Goal: Task Accomplishment & Management: Use online tool/utility

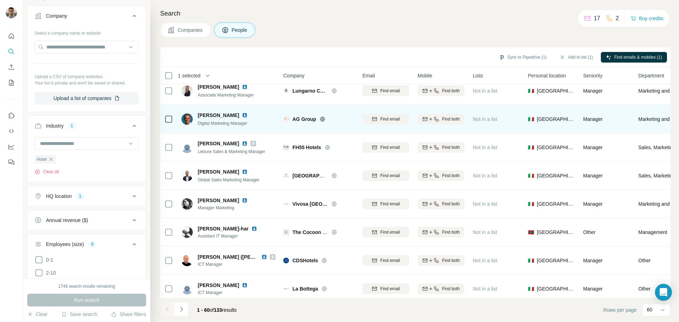
scroll to position [1453, 0]
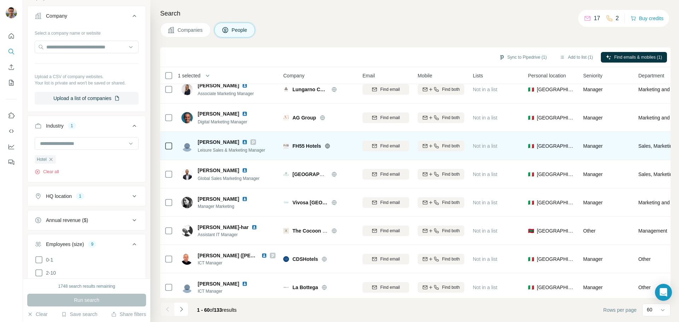
click at [327, 147] on icon at bounding box center [328, 146] width 6 height 6
click at [245, 141] on img at bounding box center [245, 142] width 6 height 6
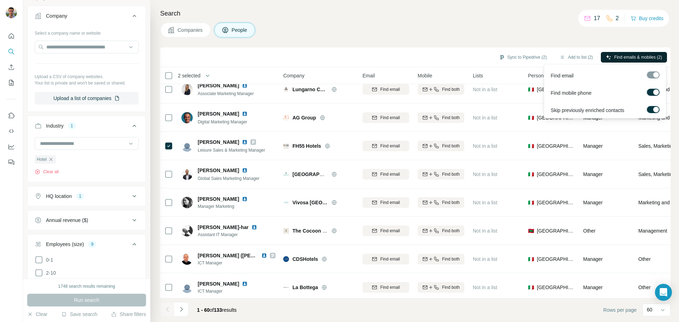
click at [634, 57] on span "Find emails & mobiles (2)" at bounding box center [639, 57] width 48 height 6
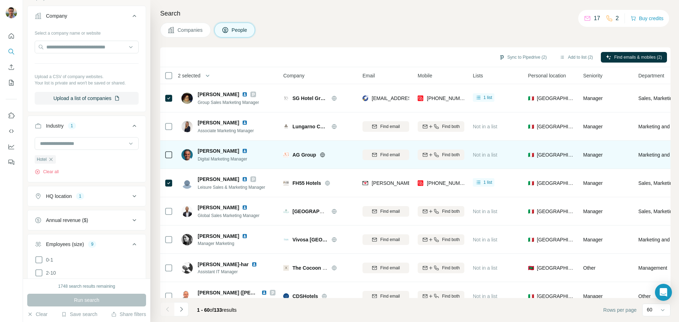
scroll to position [1346, 0]
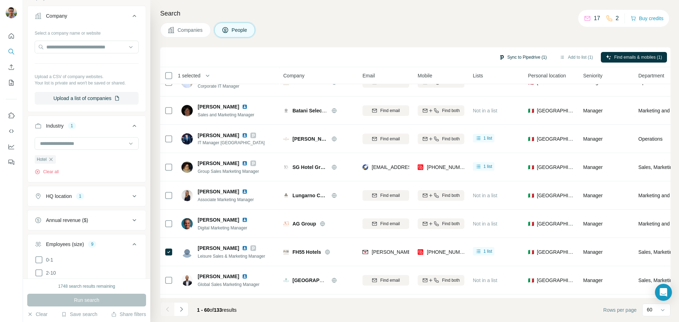
click at [519, 57] on button "Sync to Pipedrive (1)" at bounding box center [523, 57] width 58 height 11
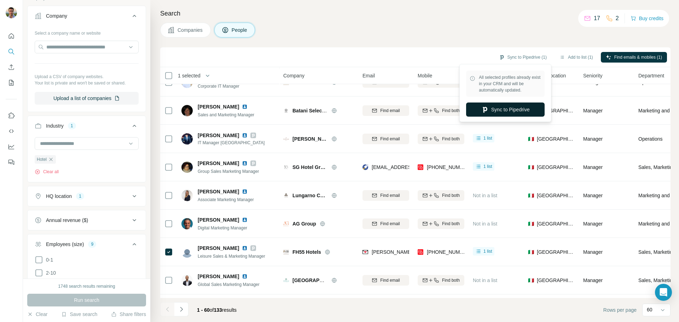
click at [509, 108] on button "Sync to Pipedrive" at bounding box center [505, 110] width 79 height 14
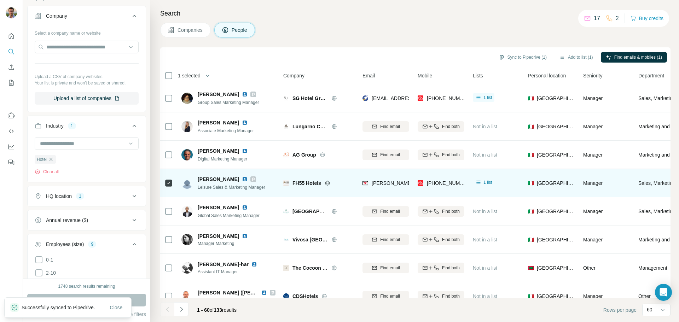
scroll to position [1417, 0]
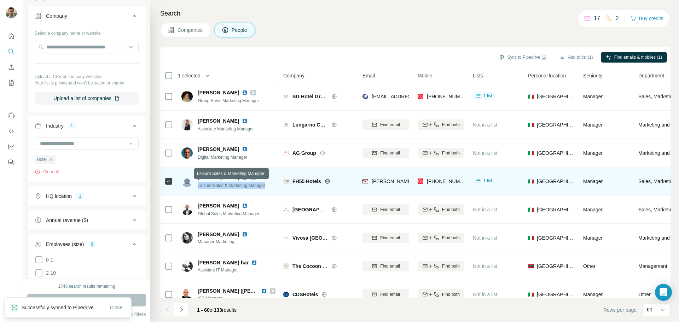
drag, startPoint x: 268, startPoint y: 186, endPoint x: 198, endPoint y: 186, distance: 70.1
click at [198, 186] on span "Leisure Sales & Marketing Manager" at bounding box center [232, 185] width 68 height 5
copy span "Leisure Sales & Marketing Manager"
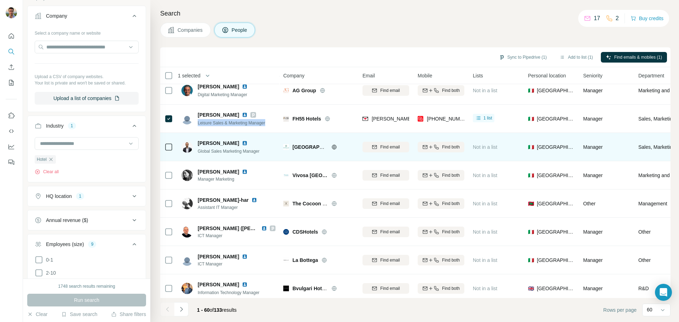
scroll to position [1488, 0]
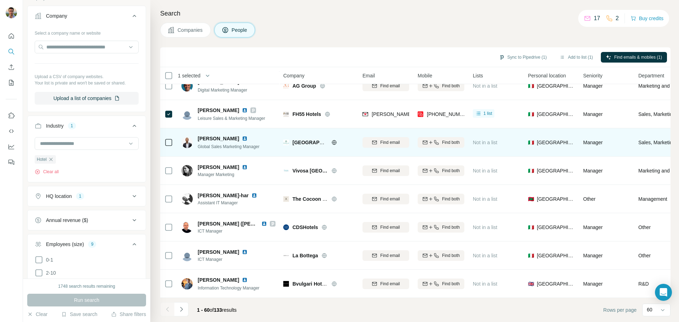
click at [334, 140] on icon at bounding box center [334, 142] width 2 height 5
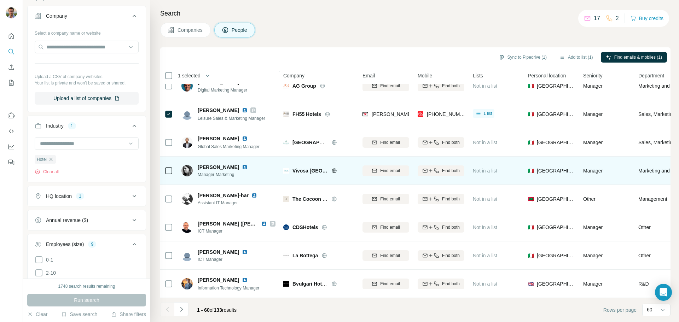
click at [333, 168] on icon at bounding box center [335, 171] width 6 height 6
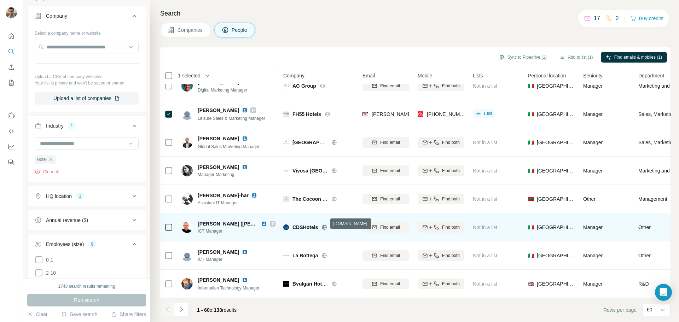
click at [326, 225] on icon at bounding box center [325, 228] width 6 height 6
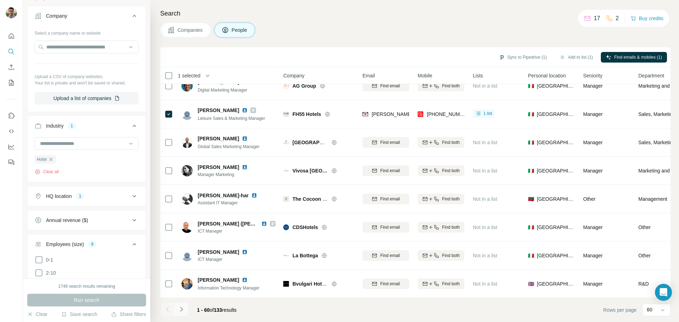
click at [180, 310] on icon "Navigate to next page" at bounding box center [181, 309] width 7 height 7
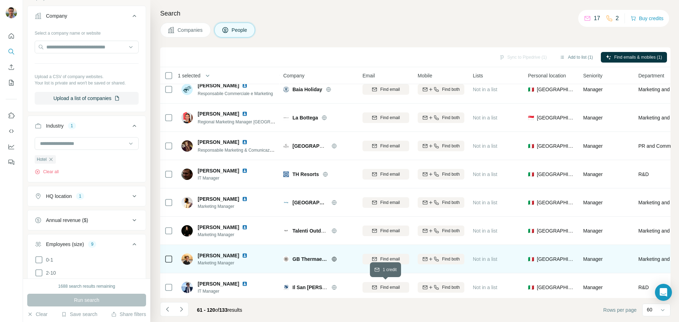
scroll to position [0, 0]
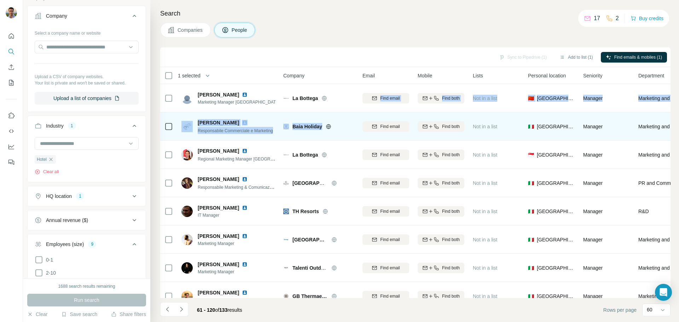
drag, startPoint x: 324, startPoint y: 99, endPoint x: 328, endPoint y: 121, distance: 22.0
click at [0, 0] on tbody "[PERSON_NAME] Marketing Manager Asia La Bottega Find email Find both Not in a l…" at bounding box center [0, 0] width 0 height 0
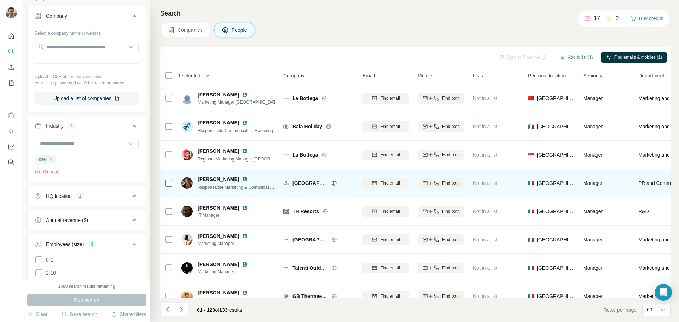
click at [316, 187] on div "[GEOGRAPHIC_DATA]" at bounding box center [318, 182] width 71 height 19
click at [333, 184] on icon at bounding box center [335, 183] width 6 height 6
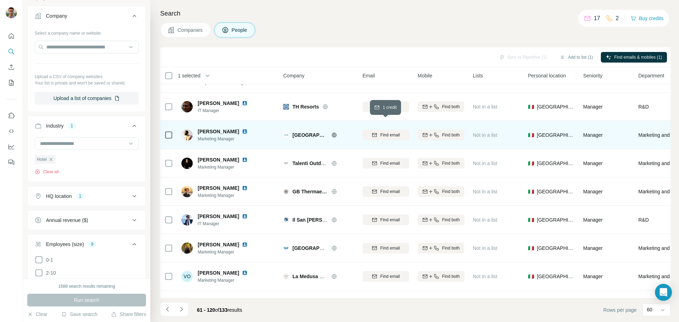
scroll to position [106, 0]
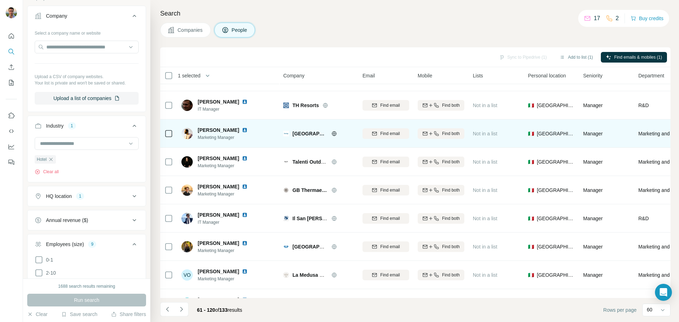
click at [335, 136] on icon at bounding box center [334, 133] width 2 height 5
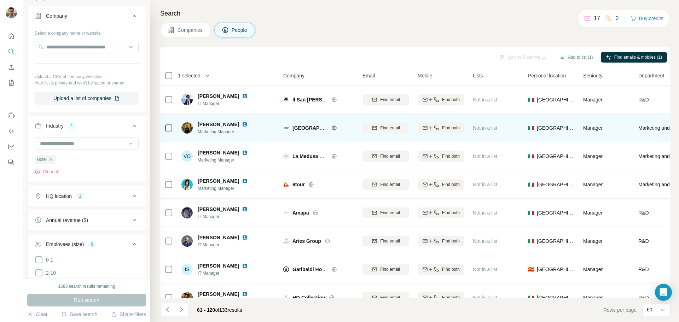
scroll to position [212, 0]
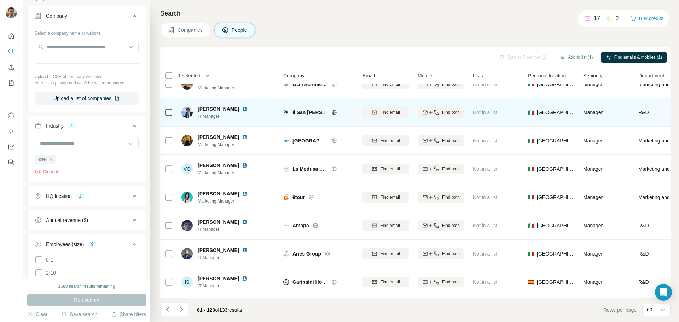
click at [333, 109] on div "Il San [PERSON_NAME]" at bounding box center [324, 112] width 62 height 7
click at [333, 112] on icon at bounding box center [334, 112] width 5 height 0
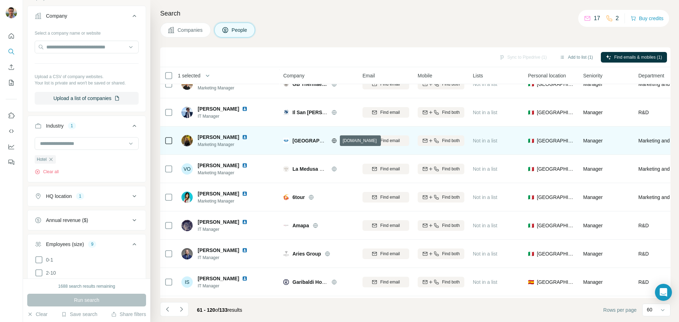
click at [333, 141] on icon at bounding box center [335, 141] width 6 height 6
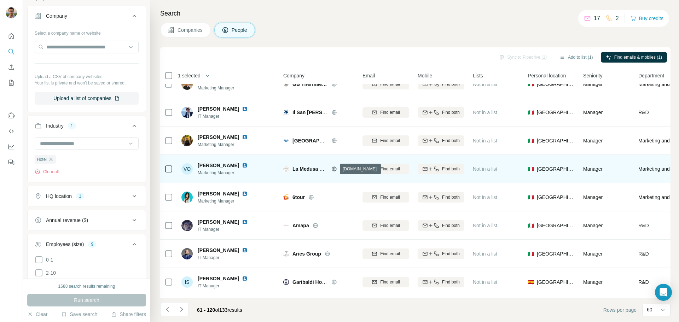
click at [335, 169] on icon at bounding box center [334, 169] width 5 height 0
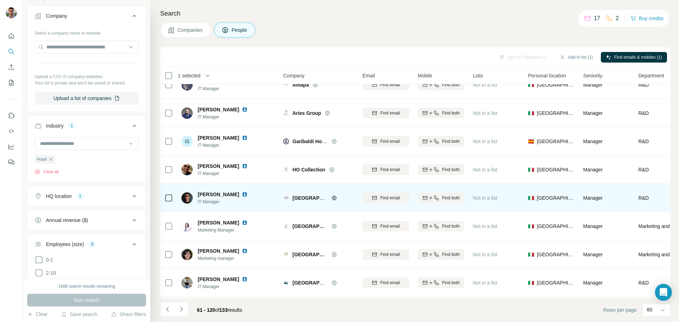
scroll to position [354, 0]
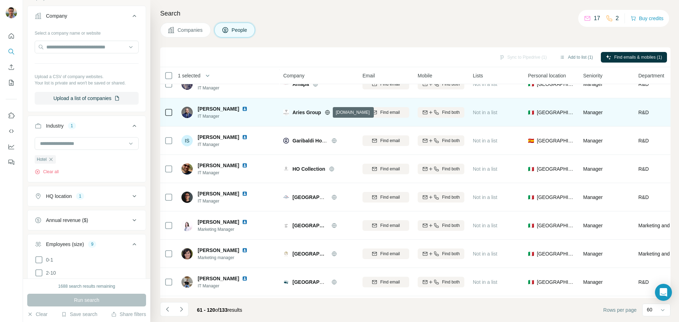
click at [327, 111] on icon at bounding box center [328, 113] width 6 height 6
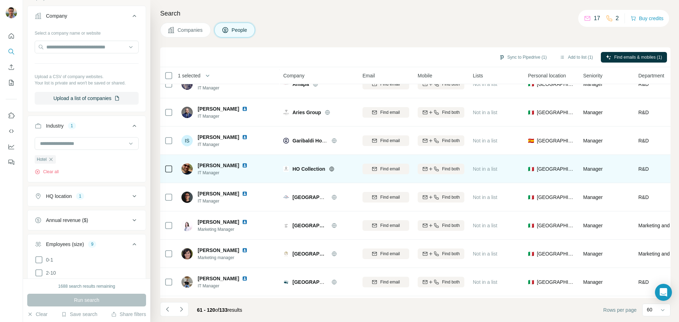
scroll to position [389, 0]
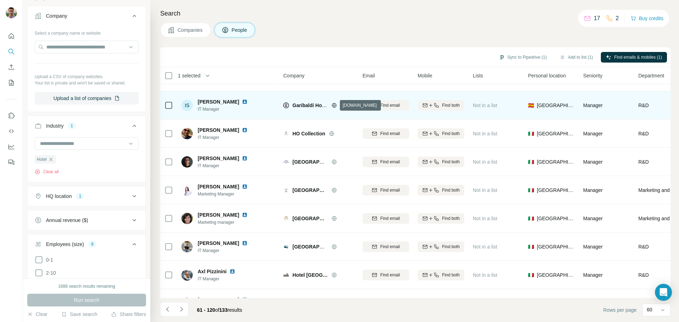
click at [333, 105] on icon at bounding box center [334, 105] width 5 height 0
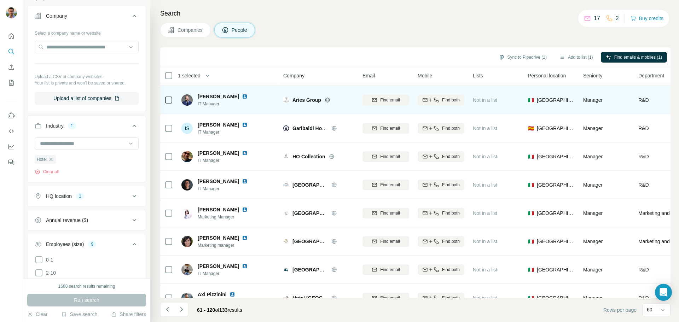
scroll to position [354, 0]
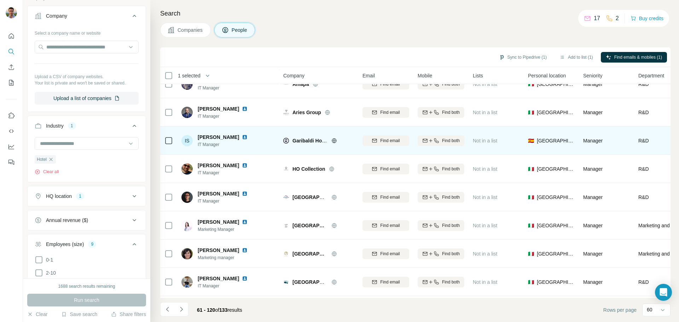
click at [189, 141] on div "IS" at bounding box center [187, 140] width 11 height 11
click at [207, 136] on span "[PERSON_NAME]" at bounding box center [218, 137] width 41 height 7
click at [242, 137] on img at bounding box center [245, 137] width 6 height 6
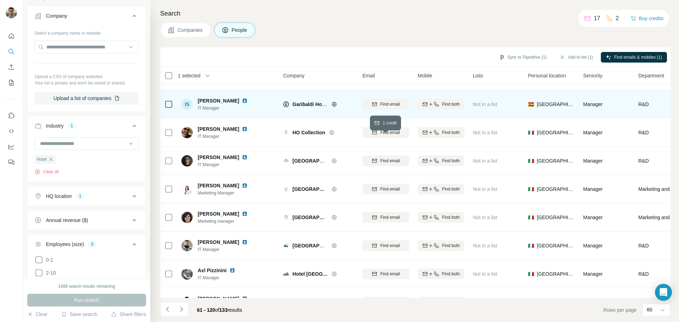
scroll to position [425, 0]
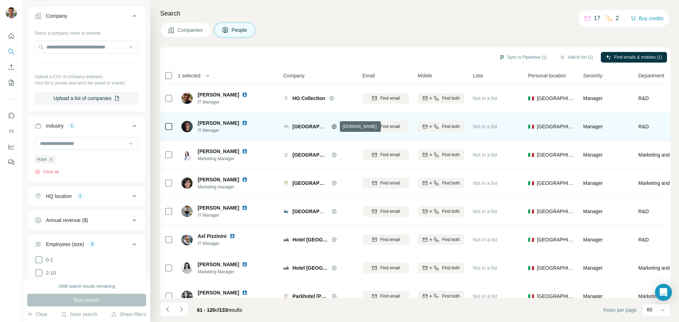
click at [334, 126] on icon at bounding box center [334, 126] width 2 height 5
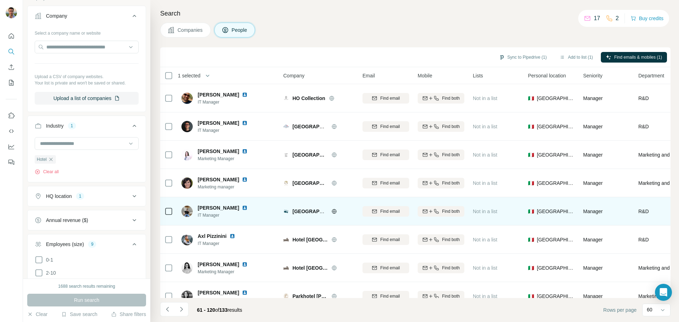
click at [334, 211] on icon at bounding box center [334, 211] width 2 height 5
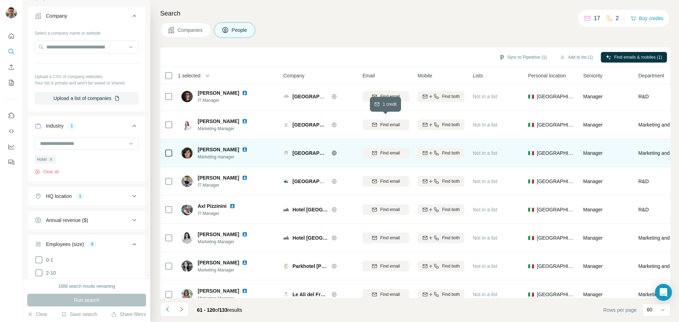
scroll to position [495, 0]
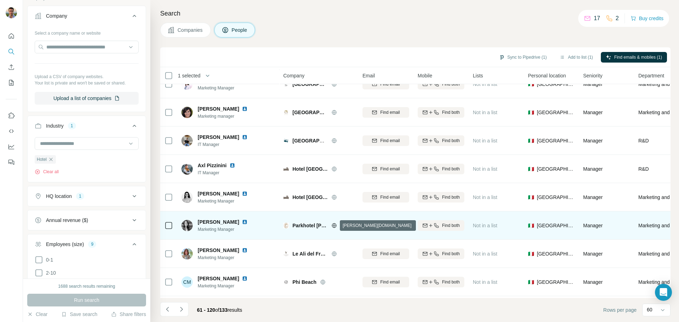
click at [334, 226] on icon at bounding box center [335, 226] width 6 height 6
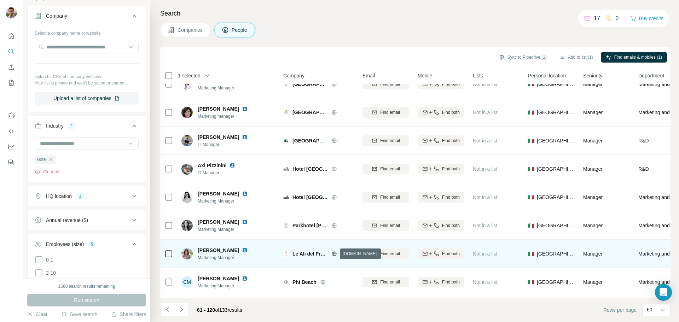
click at [334, 255] on icon at bounding box center [335, 254] width 6 height 6
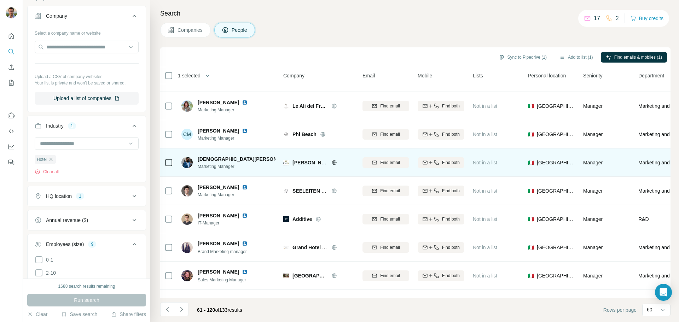
scroll to position [602, 0]
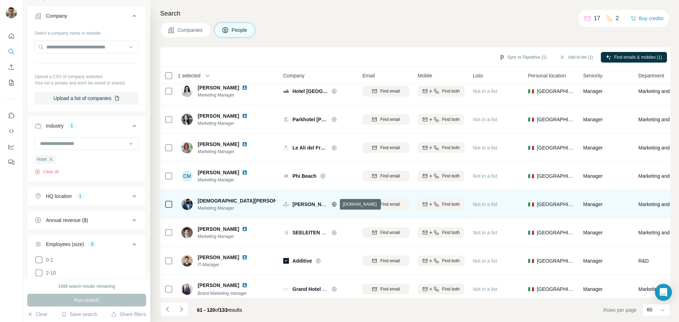
click at [334, 206] on icon at bounding box center [334, 204] width 2 height 5
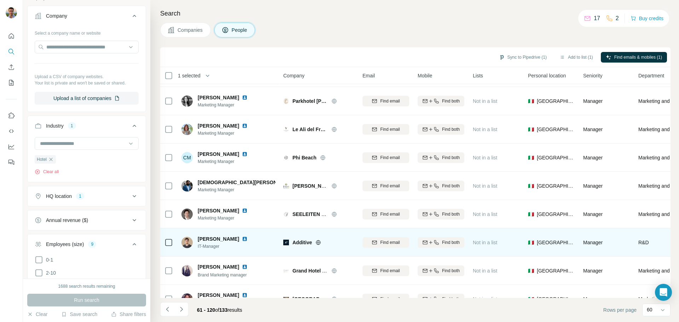
scroll to position [637, 0]
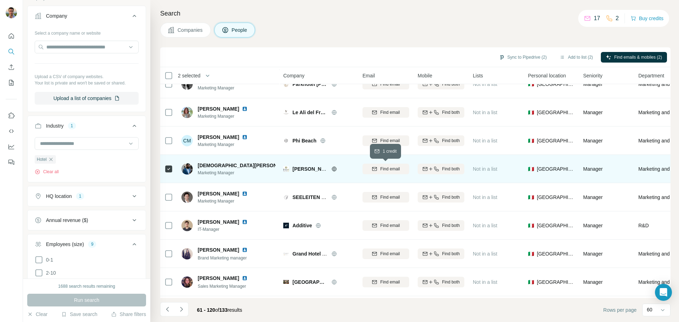
click at [391, 168] on span "Find email" at bounding box center [389, 169] width 19 height 6
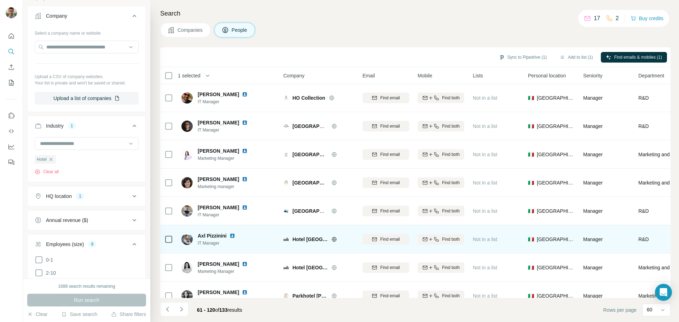
scroll to position [495, 0]
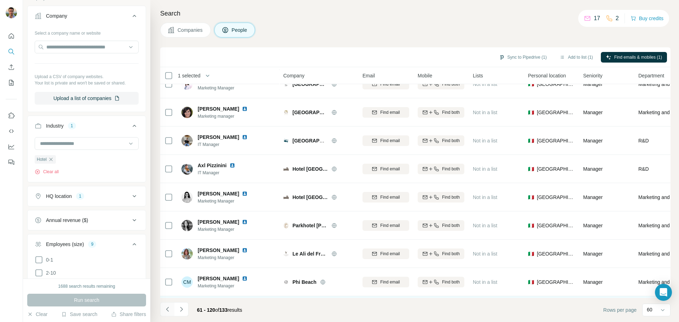
click at [169, 311] on icon "Navigate to previous page" at bounding box center [167, 309] width 7 height 7
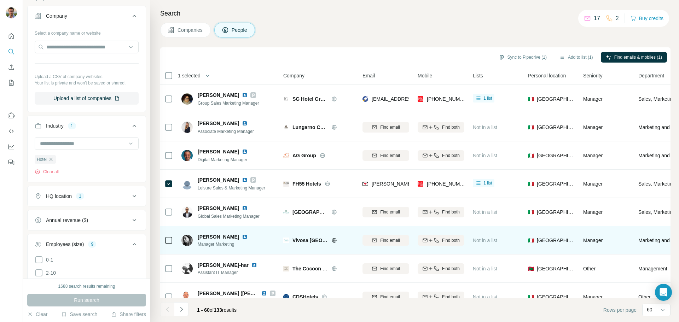
scroll to position [1488, 0]
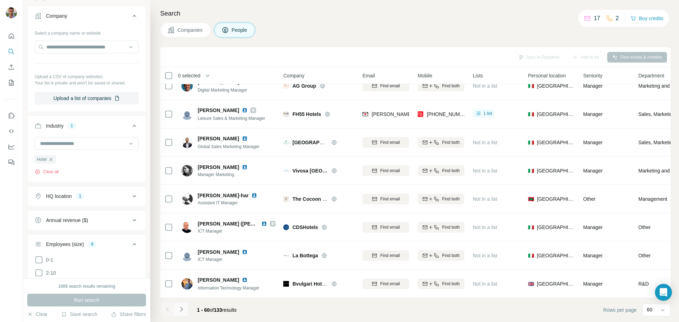
click at [180, 310] on icon "Navigate to next page" at bounding box center [181, 309] width 7 height 7
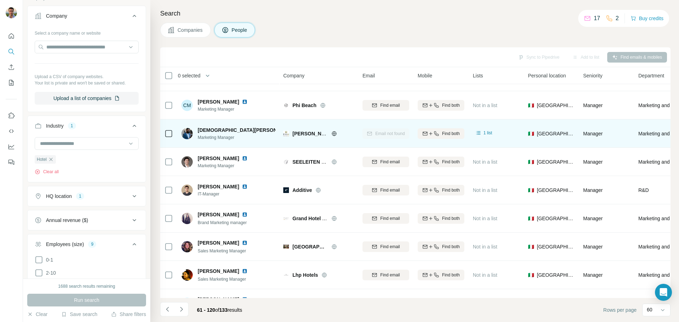
scroll to position [637, 0]
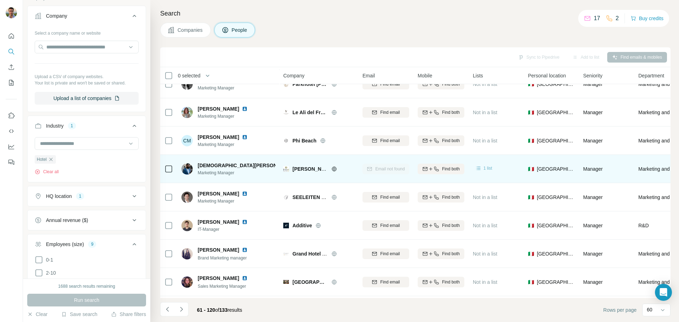
click at [479, 169] on icon at bounding box center [478, 168] width 7 height 7
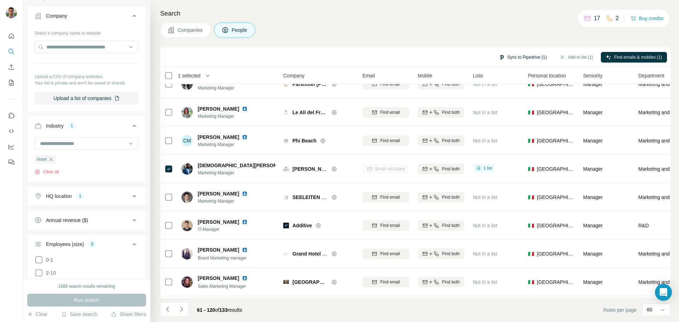
click at [529, 58] on button "Sync to Pipedrive (1)" at bounding box center [523, 57] width 58 height 11
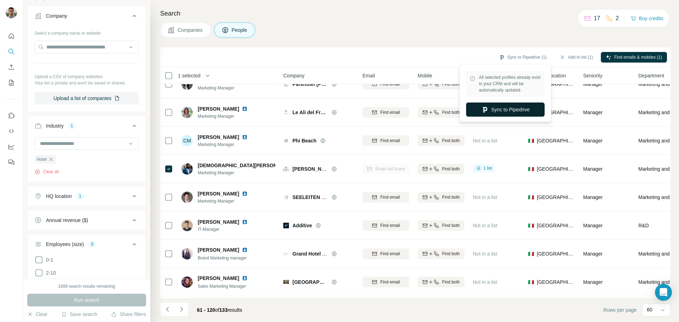
click at [513, 108] on button "Sync to Pipedrive" at bounding box center [505, 110] width 79 height 14
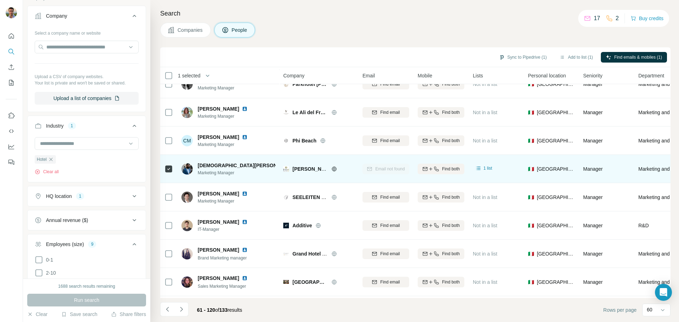
click at [299, 165] on img at bounding box center [302, 166] width 6 height 6
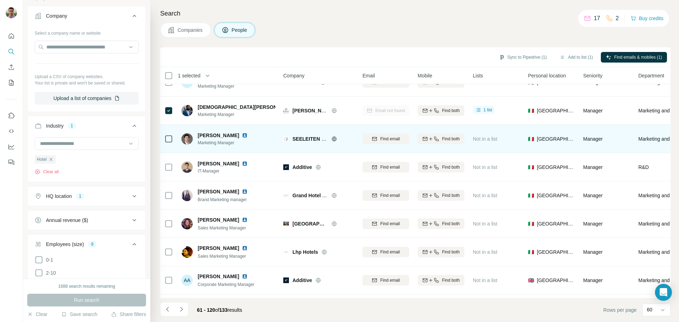
scroll to position [708, 0]
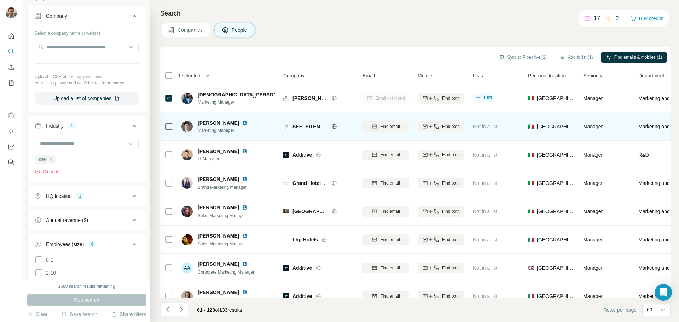
click at [334, 127] on icon at bounding box center [334, 126] width 5 height 0
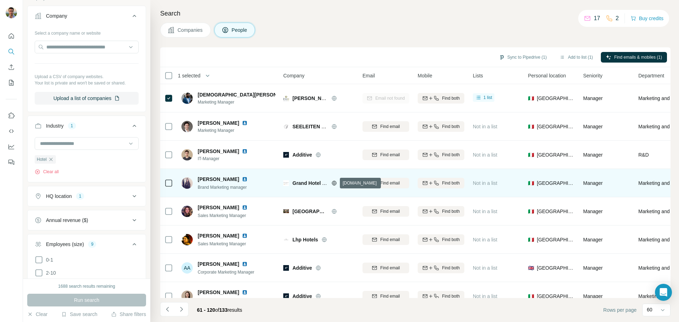
click at [333, 184] on icon at bounding box center [334, 183] width 5 height 5
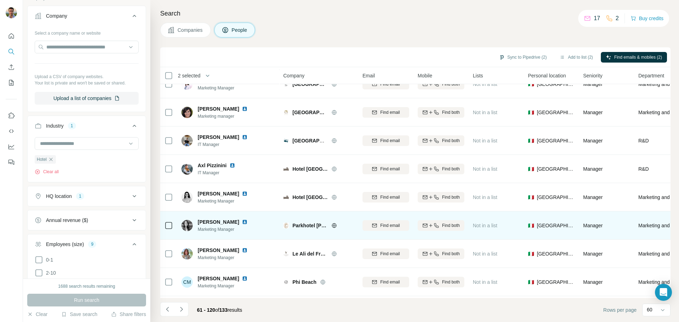
scroll to position [566, 0]
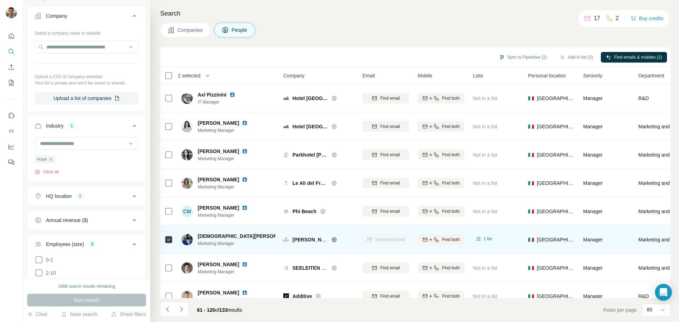
click at [173, 237] on icon at bounding box center [169, 240] width 8 height 8
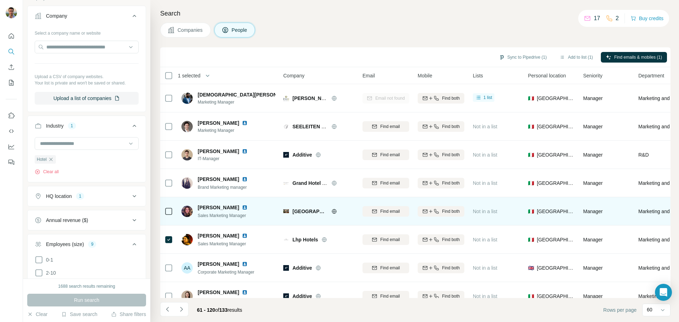
scroll to position [778, 0]
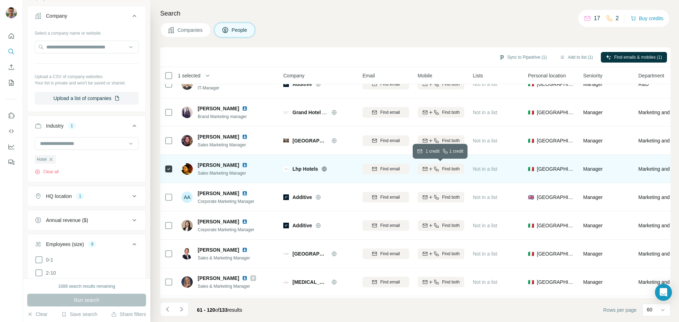
click at [435, 169] on icon "button" at bounding box center [437, 169] width 6 height 6
click at [508, 56] on button "Sync to Pipedrive (1)" at bounding box center [523, 57] width 58 height 11
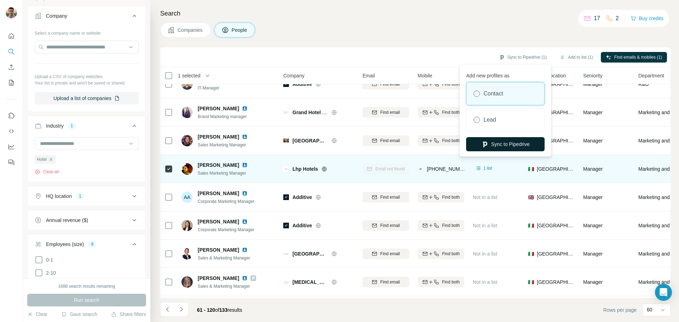
click at [496, 144] on button "Sync to Pipedrive" at bounding box center [505, 144] width 79 height 14
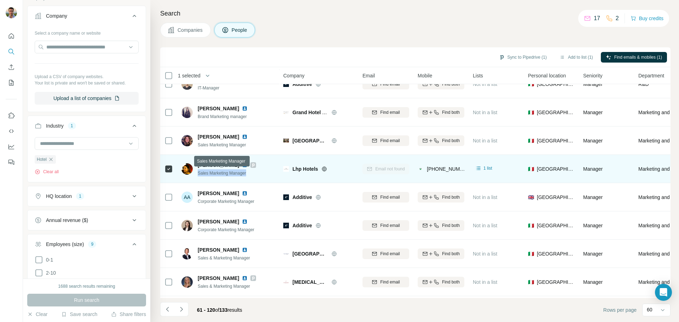
drag, startPoint x: 251, startPoint y: 172, endPoint x: 199, endPoint y: 175, distance: 52.4
click at [199, 175] on div "[PERSON_NAME] Sales Marketing Manager" at bounding box center [229, 168] width 94 height 19
copy span "Sales Marketing Manager"
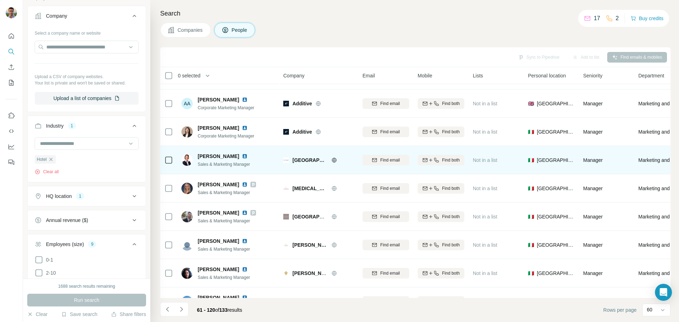
scroll to position [885, 0]
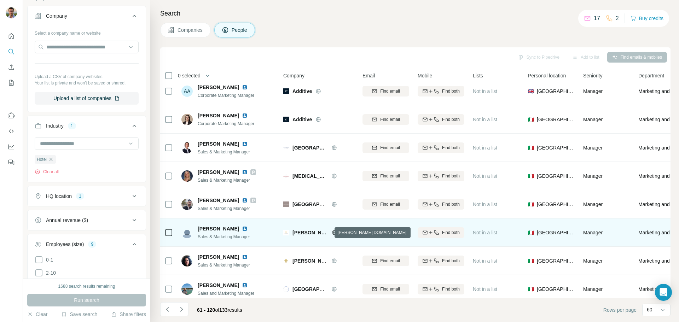
click at [332, 234] on icon at bounding box center [334, 232] width 5 height 5
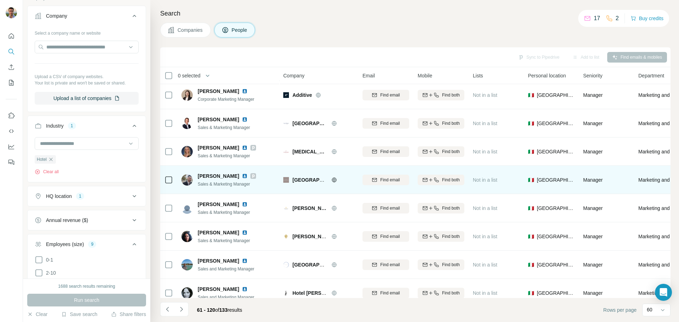
scroll to position [955, 0]
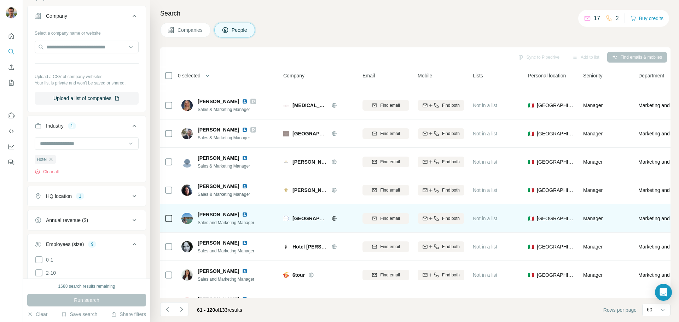
click at [334, 219] on icon at bounding box center [334, 218] width 5 height 0
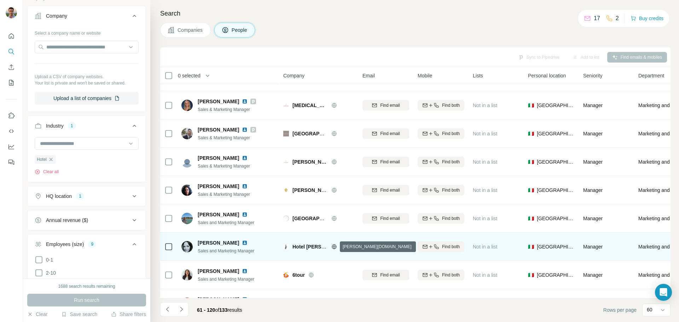
click at [333, 248] on icon at bounding box center [335, 247] width 6 height 6
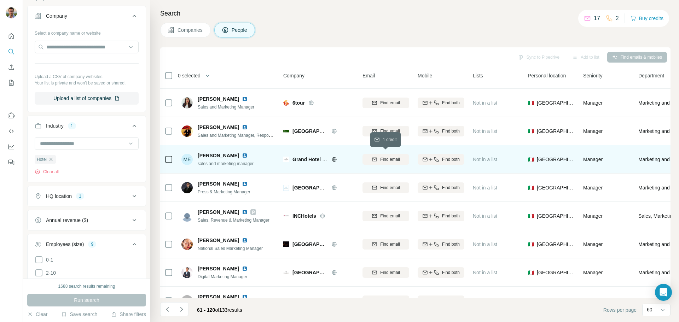
scroll to position [1132, 0]
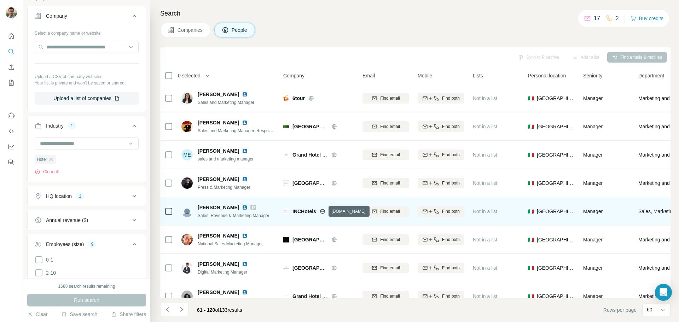
click at [324, 214] on icon at bounding box center [323, 212] width 6 height 6
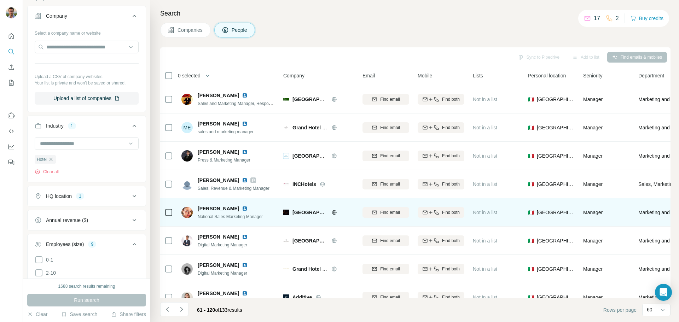
scroll to position [1168, 0]
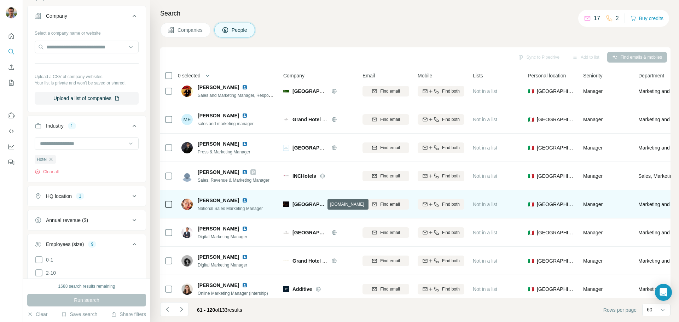
click at [332, 206] on icon at bounding box center [334, 204] width 5 height 5
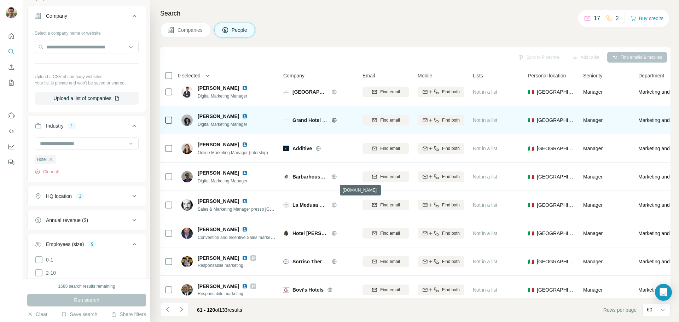
scroll to position [1309, 0]
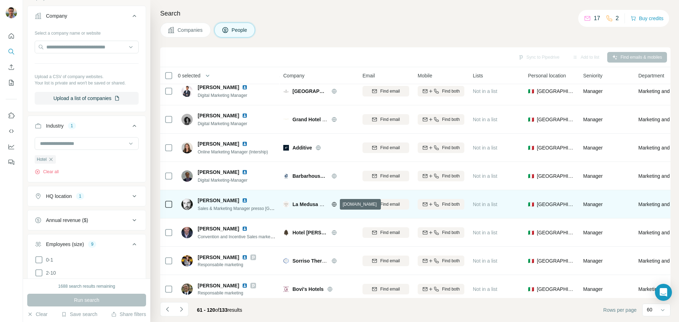
click at [335, 205] on icon at bounding box center [334, 204] width 2 height 5
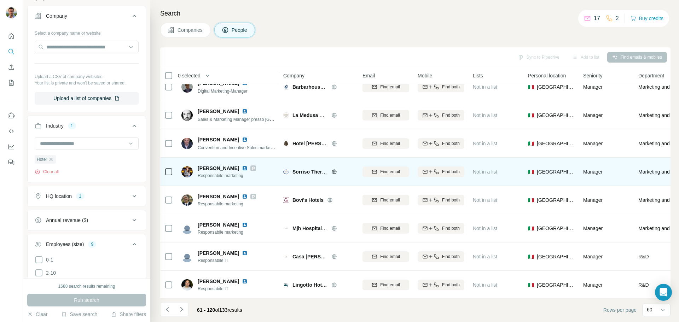
scroll to position [1415, 0]
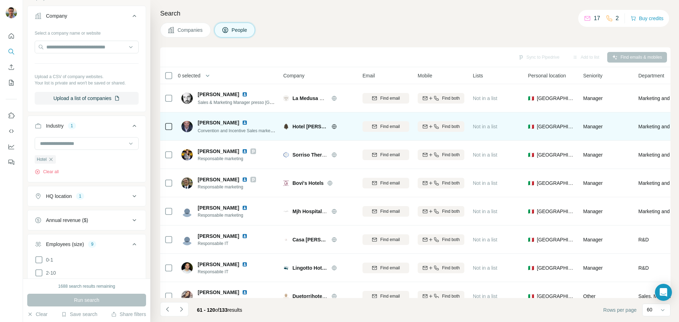
click at [285, 126] on img at bounding box center [286, 127] width 6 height 6
click at [335, 127] on icon at bounding box center [335, 127] width 6 height 6
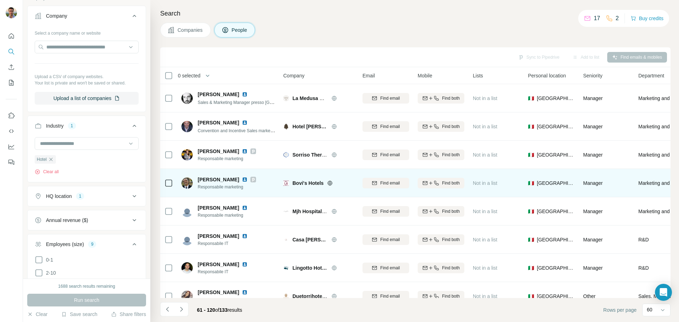
click at [331, 182] on icon at bounding box center [330, 183] width 6 height 6
click at [383, 180] on span "Find email" at bounding box center [389, 183] width 19 height 6
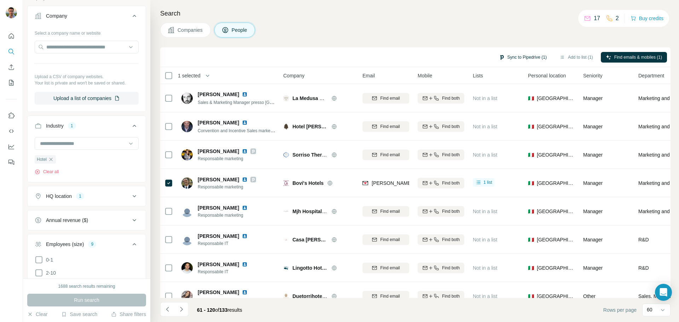
click at [525, 57] on button "Sync to Pipedrive (1)" at bounding box center [523, 57] width 58 height 11
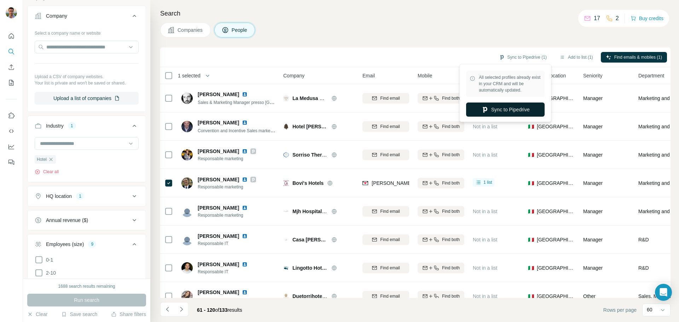
click at [495, 109] on button "Sync to Pipedrive" at bounding box center [505, 110] width 79 height 14
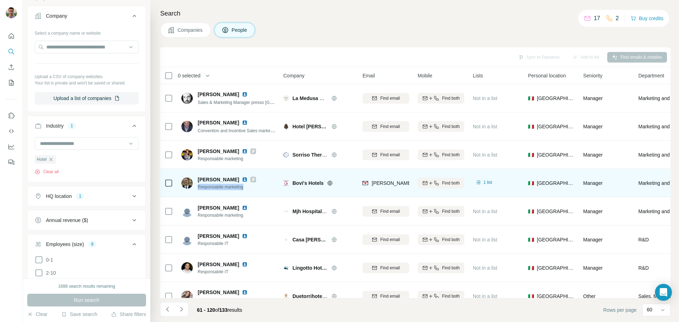
drag, startPoint x: 245, startPoint y: 188, endPoint x: 199, endPoint y: 187, distance: 46.0
click at [199, 187] on span "Responsabile marketing" at bounding box center [227, 187] width 58 height 6
copy span "Responsabile marketing"
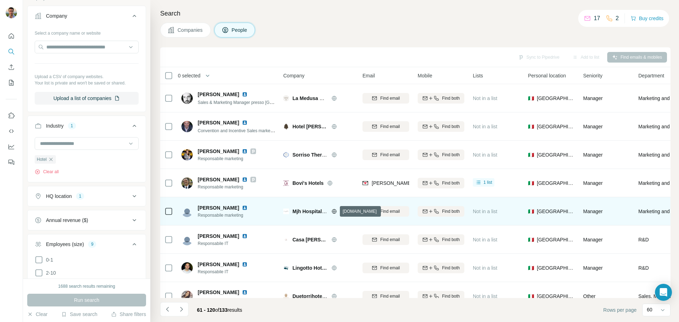
click at [333, 213] on icon at bounding box center [335, 212] width 6 height 6
click at [437, 211] on icon "button" at bounding box center [437, 212] width 6 height 6
click at [447, 213] on span "Find both" at bounding box center [451, 211] width 18 height 6
click at [613, 18] on div "2" at bounding box center [612, 18] width 13 height 8
click at [616, 18] on p "2" at bounding box center [617, 18] width 3 height 8
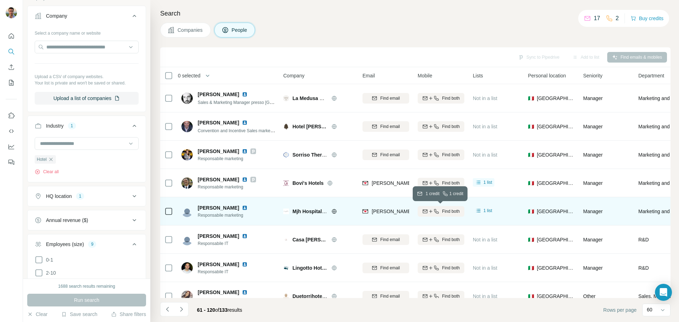
click at [438, 209] on icon "button" at bounding box center [437, 212] width 6 height 6
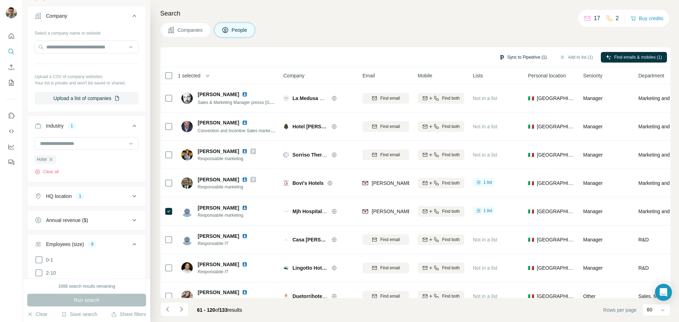
click at [523, 56] on button "Sync to Pipedrive (1)" at bounding box center [523, 57] width 58 height 11
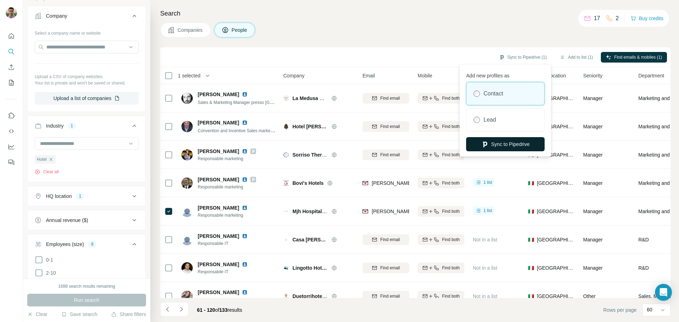
click at [506, 142] on button "Sync to Pipedrive" at bounding box center [505, 144] width 79 height 14
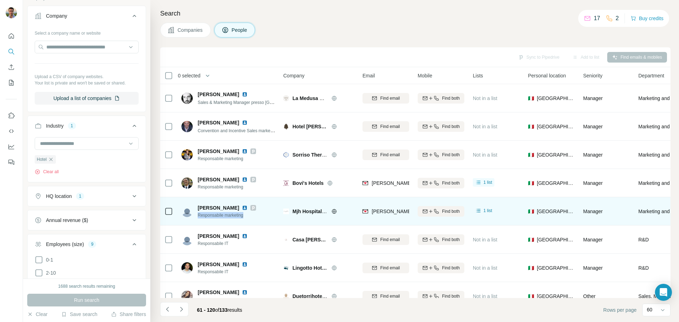
drag, startPoint x: 250, startPoint y: 215, endPoint x: 198, endPoint y: 215, distance: 52.0
click at [198, 215] on div "[PERSON_NAME] Responsabile marketing" at bounding box center [229, 211] width 94 height 19
copy span "Responsabile marketing"
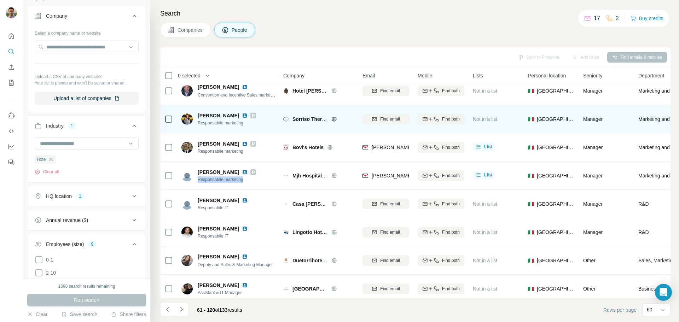
scroll to position [1486, 0]
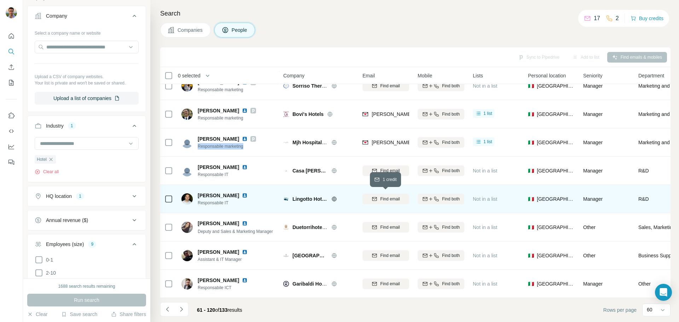
click at [394, 196] on span "Find email" at bounding box center [389, 199] width 19 height 6
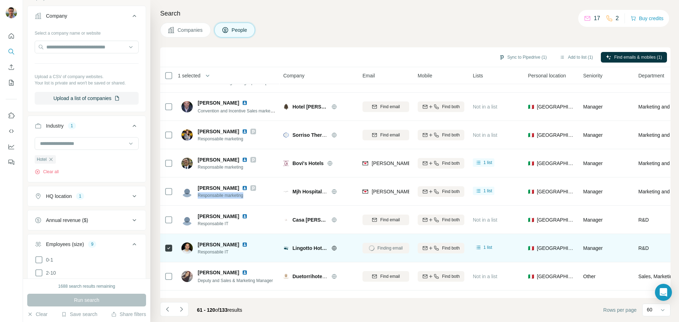
scroll to position [1488, 0]
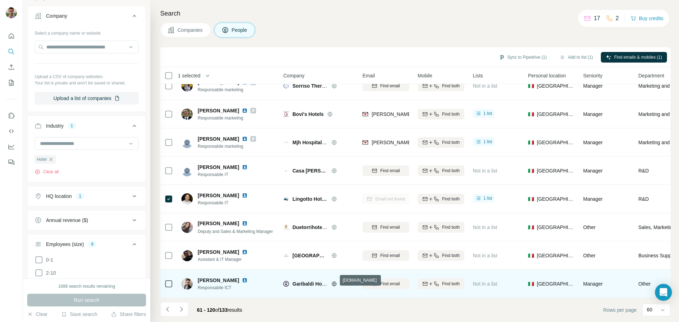
click at [333, 284] on icon at bounding box center [334, 284] width 5 height 0
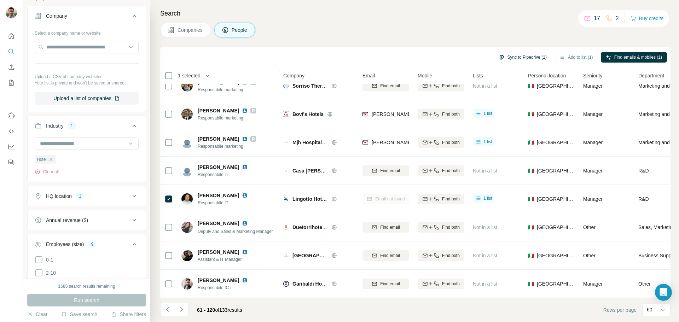
click at [523, 57] on button "Sync to Pipedrive (1)" at bounding box center [523, 57] width 58 height 11
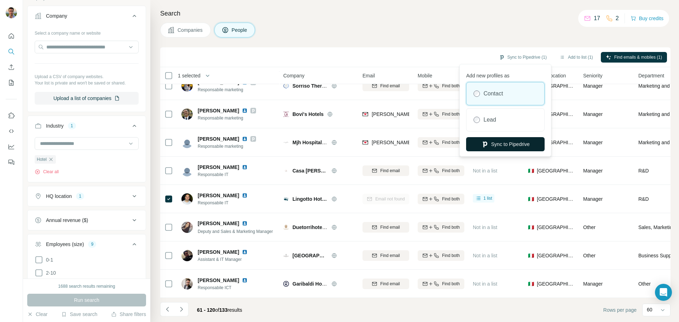
click at [517, 138] on button "Sync to Pipedrive" at bounding box center [505, 144] width 79 height 14
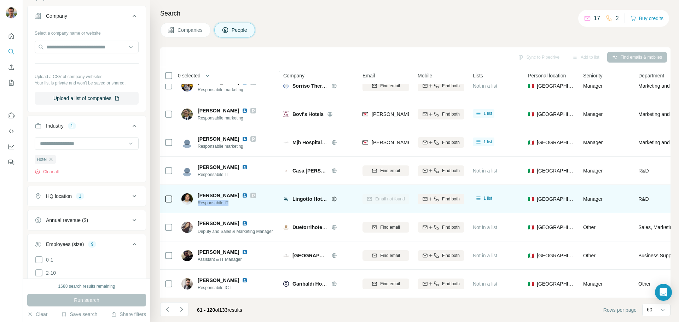
drag, startPoint x: 236, startPoint y: 199, endPoint x: 199, endPoint y: 200, distance: 36.8
click at [199, 200] on span "Responsabile IT" at bounding box center [227, 203] width 58 height 6
copy span "Responsabile IT"
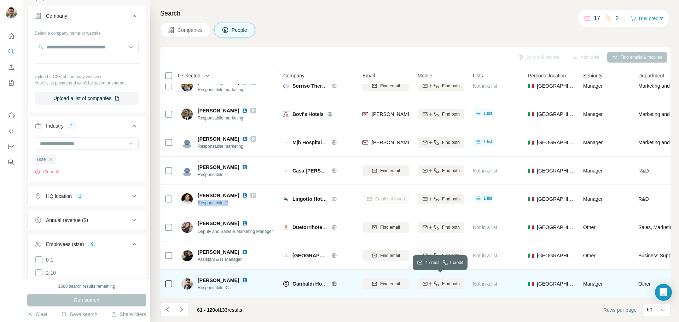
click at [432, 281] on icon "button" at bounding box center [431, 284] width 6 height 6
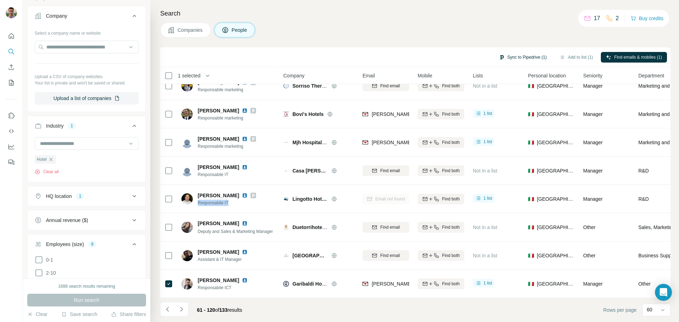
click at [515, 61] on button "Sync to Pipedrive (1)" at bounding box center [523, 57] width 58 height 11
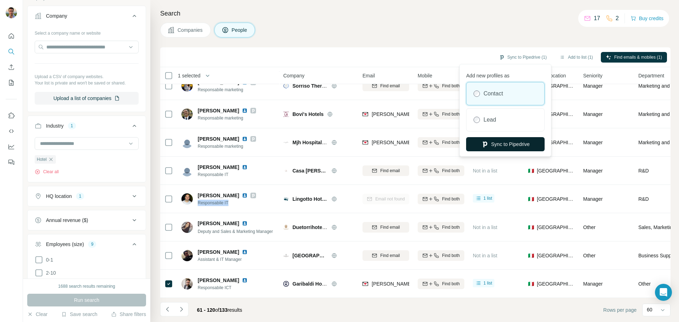
click at [493, 146] on button "Sync to Pipedrive" at bounding box center [505, 144] width 79 height 14
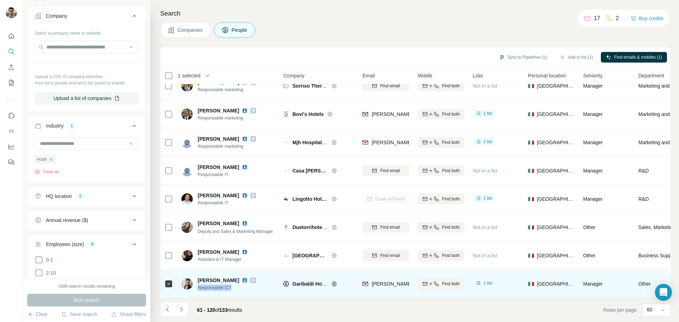
drag, startPoint x: 236, startPoint y: 283, endPoint x: 198, endPoint y: 282, distance: 38.2
click at [198, 285] on span "Responsabile ICT" at bounding box center [227, 288] width 58 height 6
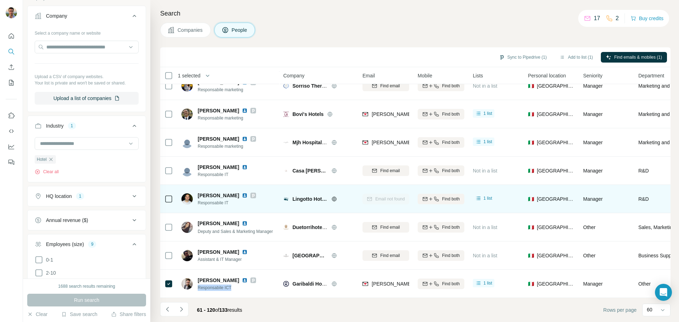
copy span "Responsabile ICT"
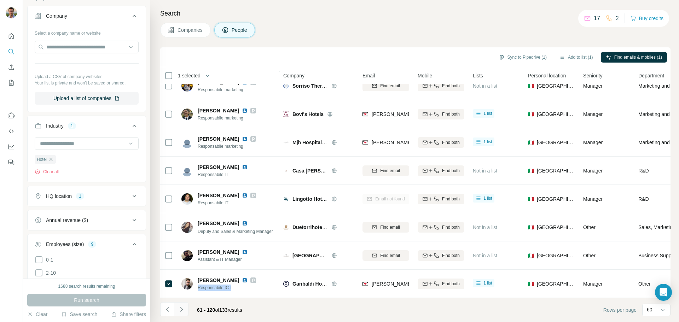
click at [182, 311] on icon "Navigate to next page" at bounding box center [181, 309] width 7 height 7
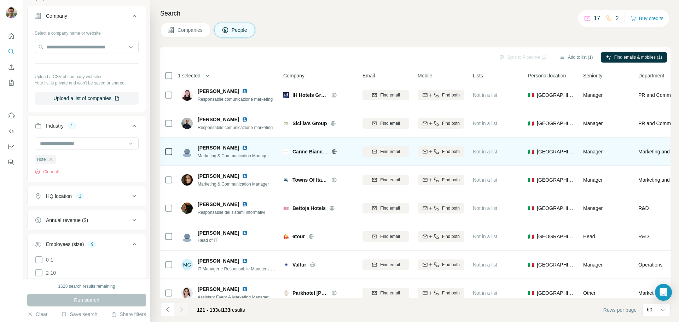
scroll to position [157, 0]
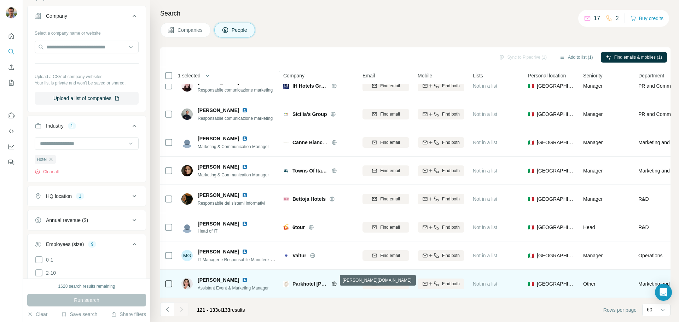
click at [334, 281] on icon at bounding box center [335, 284] width 6 height 6
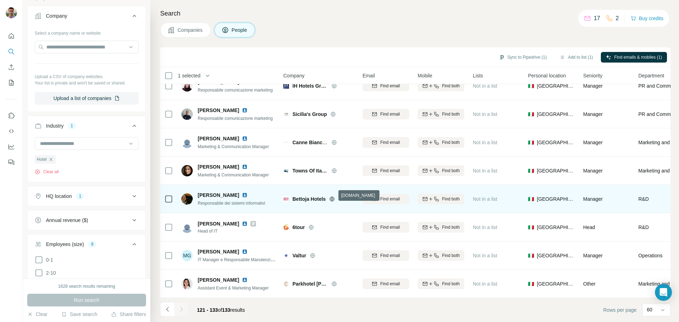
click at [332, 197] on icon at bounding box center [332, 199] width 5 height 5
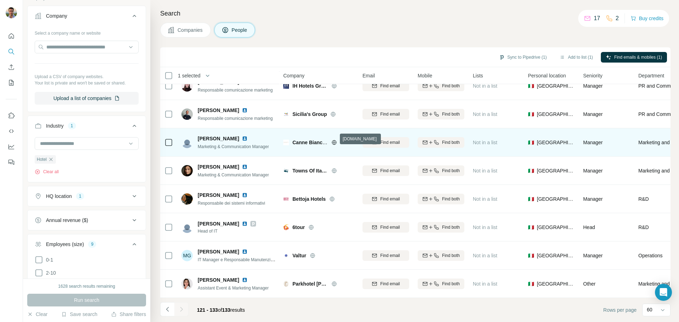
scroll to position [122, 0]
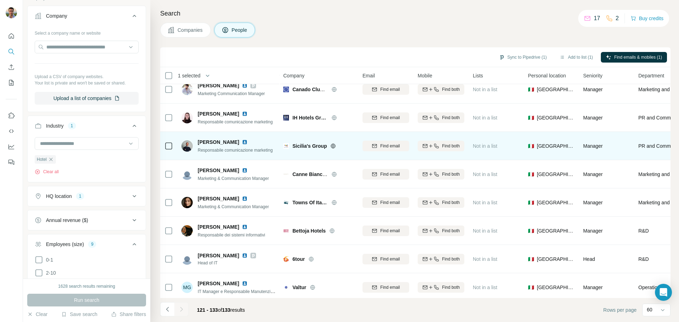
click at [330, 144] on icon at bounding box center [333, 146] width 6 height 6
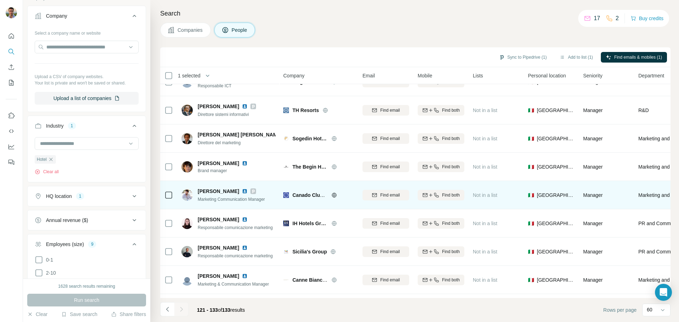
scroll to position [16, 0]
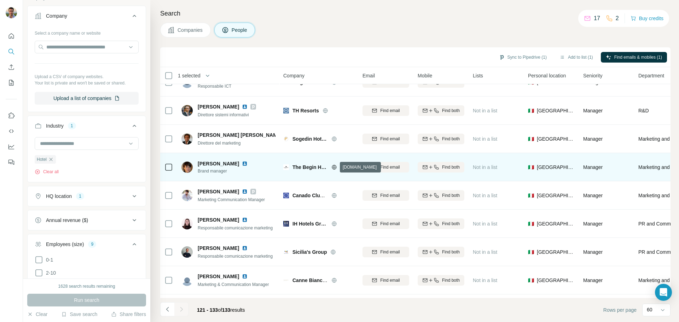
click at [333, 167] on icon at bounding box center [334, 167] width 5 height 0
click at [388, 168] on span "Find email" at bounding box center [389, 167] width 19 height 6
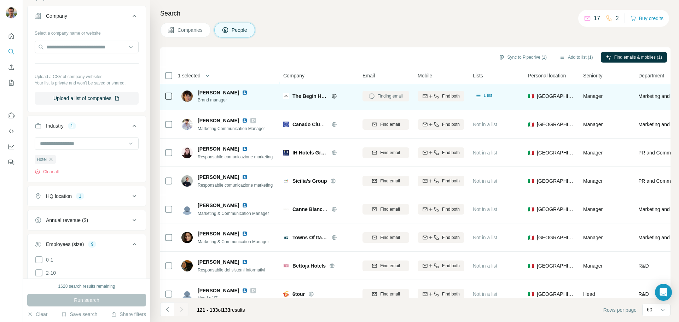
scroll to position [87, 0]
click at [168, 312] on icon "Navigate to previous page" at bounding box center [167, 309] width 7 height 7
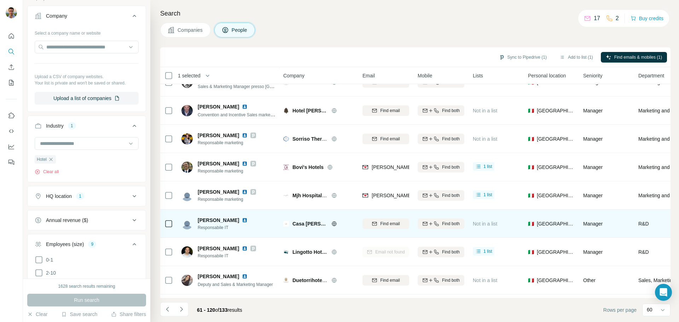
scroll to position [1488, 0]
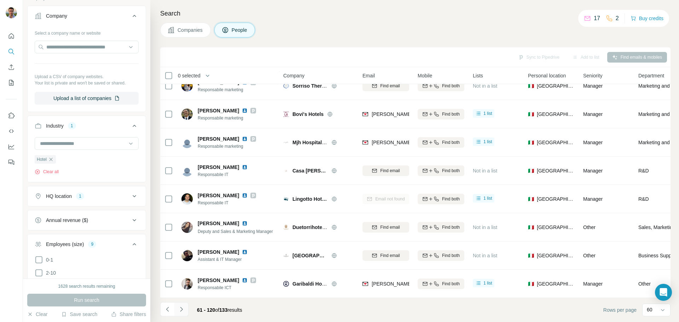
click at [184, 314] on button "Navigate to next page" at bounding box center [181, 310] width 14 height 14
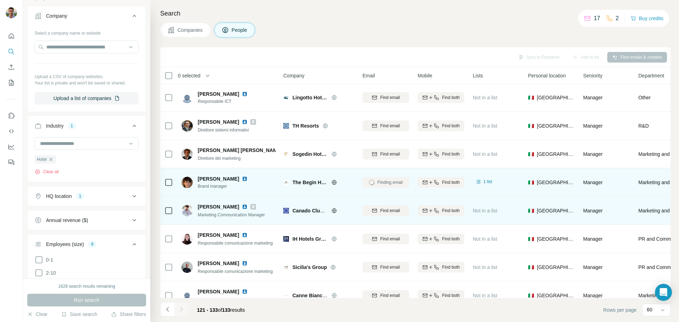
scroll to position [0, 0]
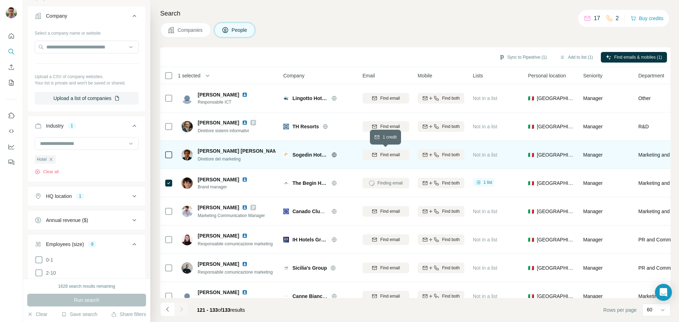
click at [386, 153] on span "Find email" at bounding box center [389, 155] width 19 height 6
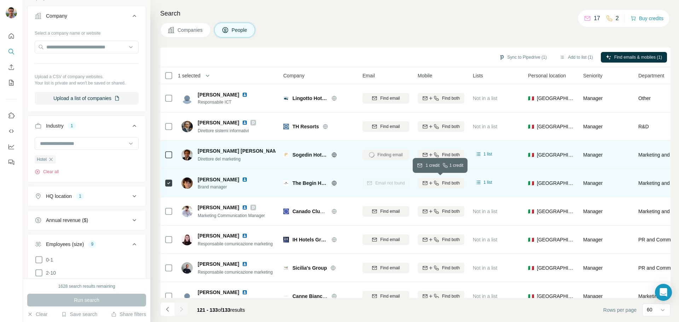
click at [436, 181] on icon "button" at bounding box center [437, 183] width 6 height 6
click at [504, 57] on button "Sync to Pipedrive (1)" at bounding box center [523, 57] width 58 height 11
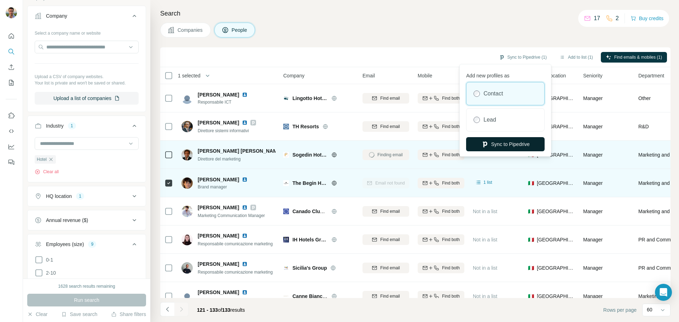
click at [519, 144] on button "Sync to Pipedrive" at bounding box center [505, 144] width 79 height 14
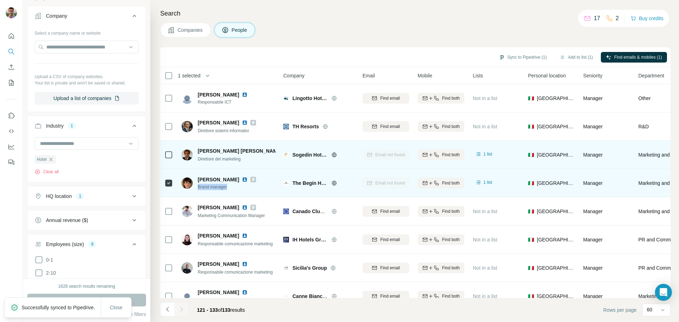
drag, startPoint x: 229, startPoint y: 187, endPoint x: 198, endPoint y: 187, distance: 31.5
click at [198, 187] on span "Brand manager" at bounding box center [227, 187] width 58 height 6
copy span "Brand manager"
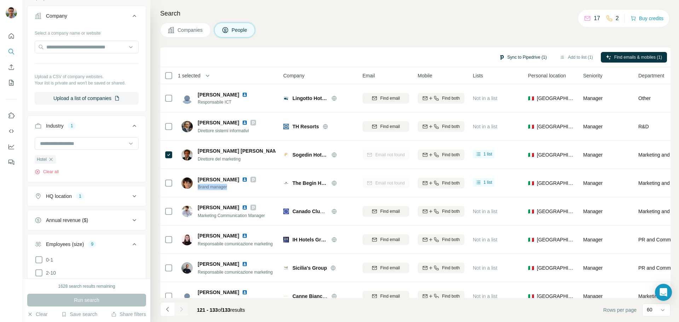
click at [514, 57] on button "Sync to Pipedrive (1)" at bounding box center [523, 57] width 58 height 11
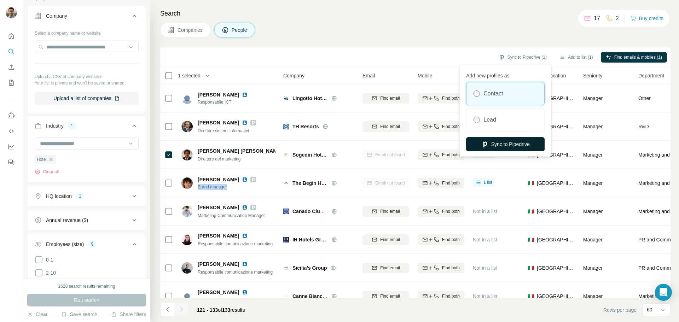
click at [494, 147] on button "Sync to Pipedrive" at bounding box center [505, 144] width 79 height 14
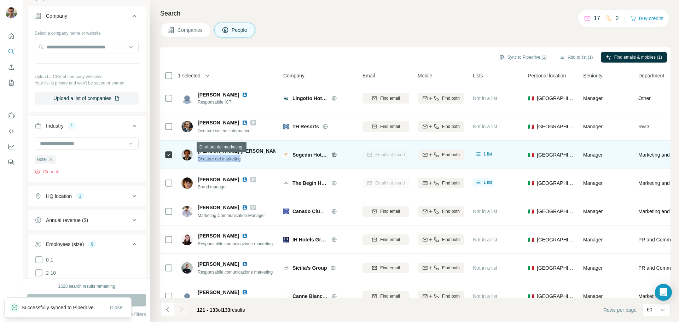
drag, startPoint x: 247, startPoint y: 158, endPoint x: 198, endPoint y: 162, distance: 49.0
click at [198, 162] on div "Direttore del marketing" at bounding box center [237, 158] width 78 height 7
copy span "Direttore del marketing"
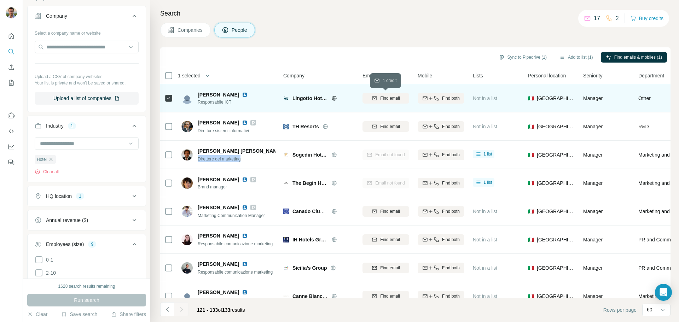
click at [380, 100] on span "Find email" at bounding box center [389, 98] width 19 height 6
